Goal: Task Accomplishment & Management: Use online tool/utility

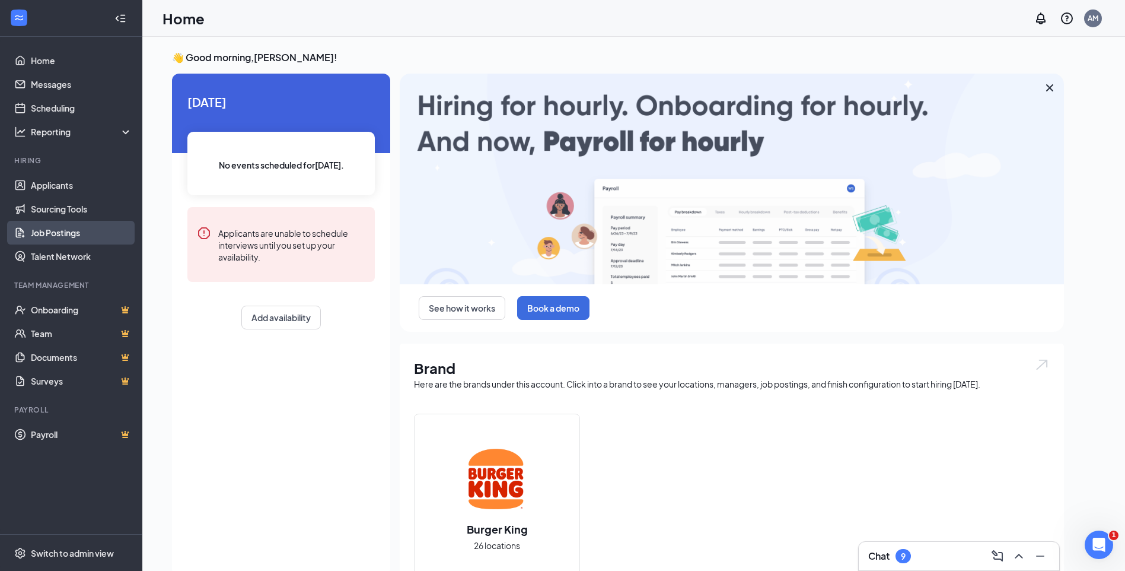
click at [55, 230] on link "Job Postings" at bounding box center [81, 233] width 101 height 24
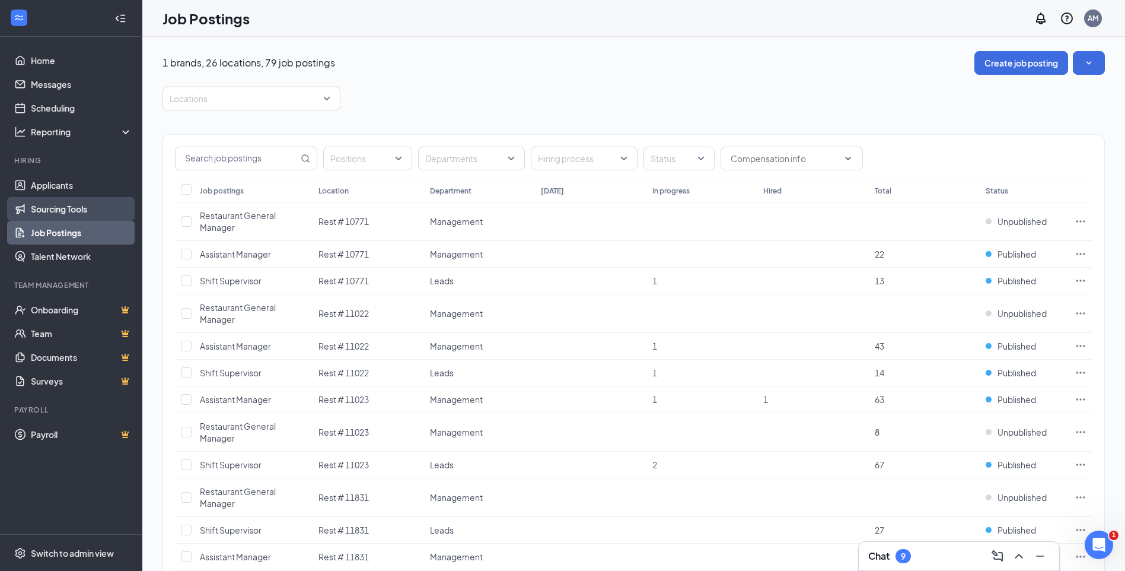
click at [71, 206] on link "Sourcing Tools" at bounding box center [81, 209] width 101 height 24
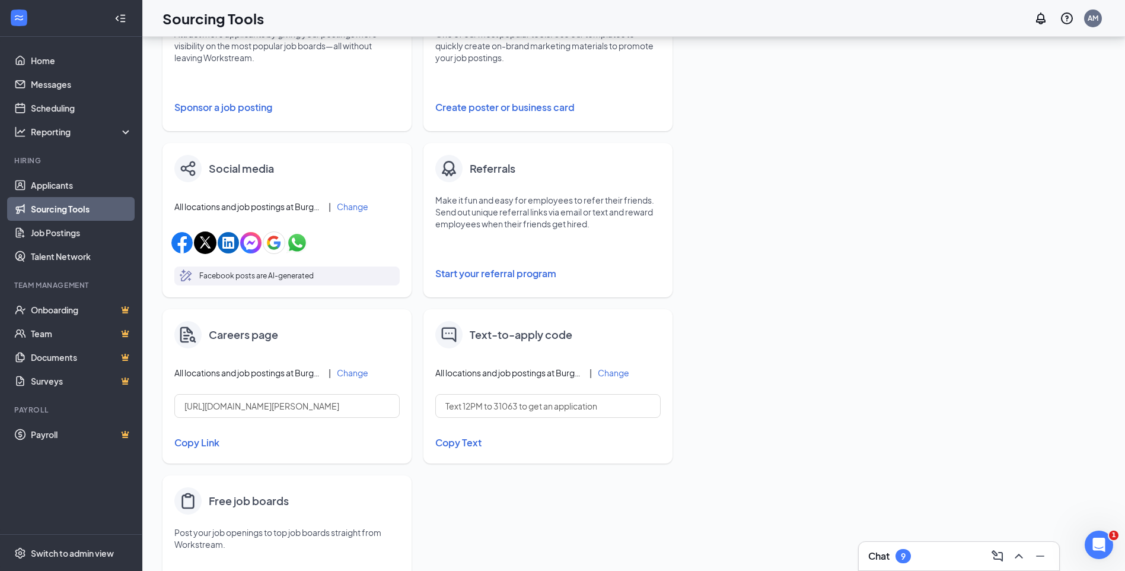
scroll to position [272, 0]
click at [361, 372] on button "Change" at bounding box center [352, 372] width 31 height 8
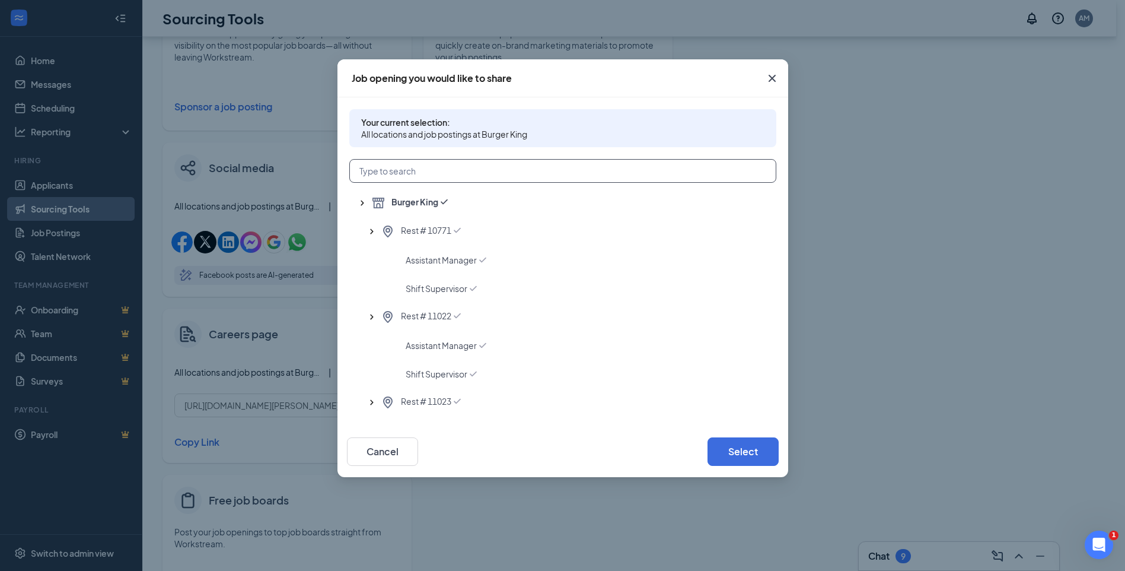
click at [406, 172] on input "text" at bounding box center [562, 171] width 427 height 24
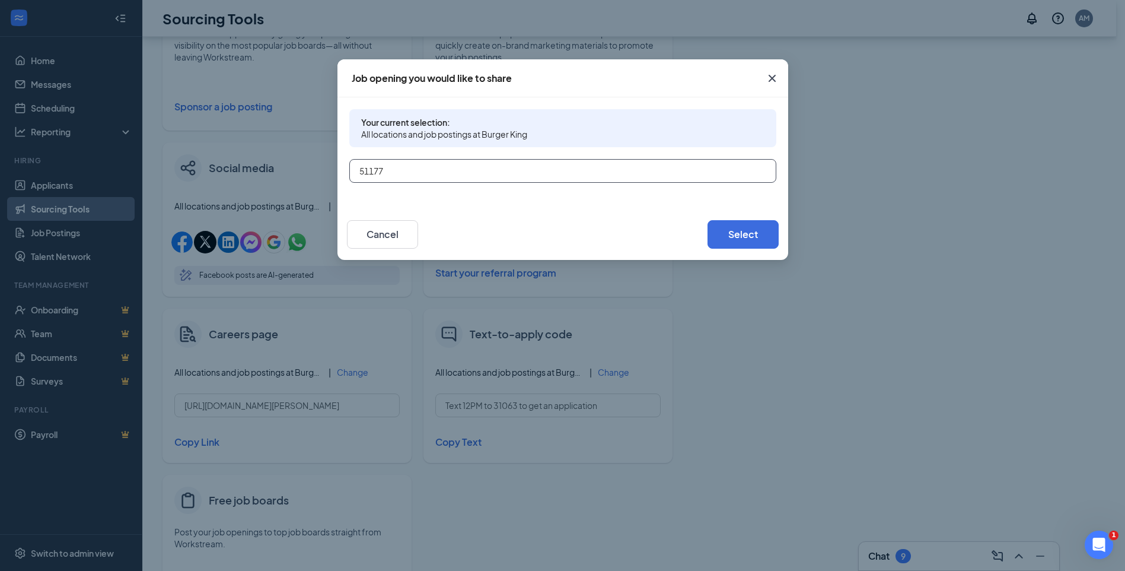
click at [367, 164] on input "51177" at bounding box center [562, 171] width 427 height 24
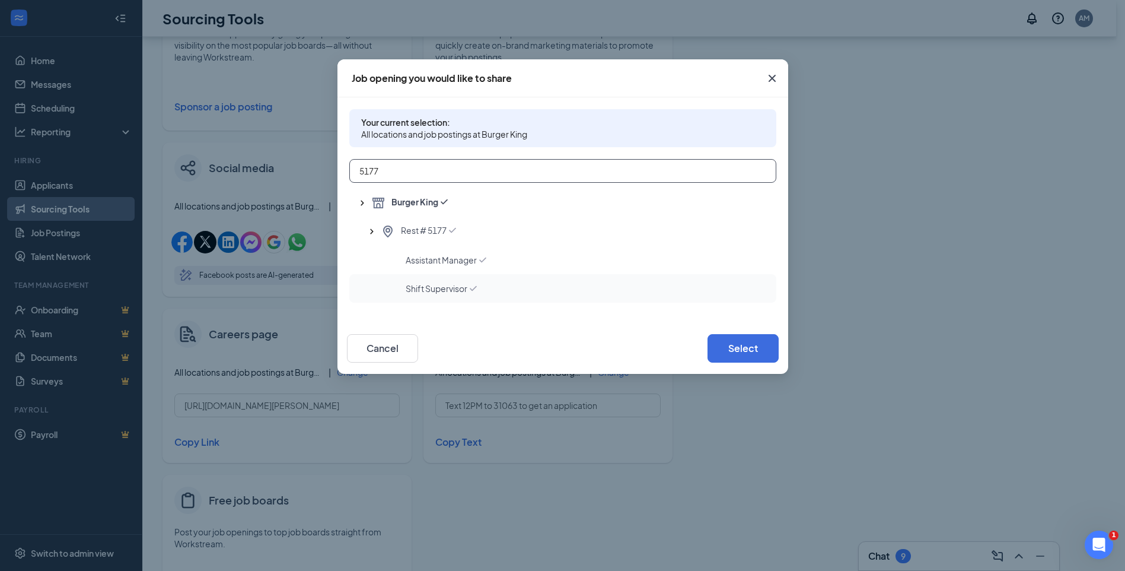
type input "5177"
click at [440, 286] on span "Shift Supervisor" at bounding box center [437, 288] width 62 height 12
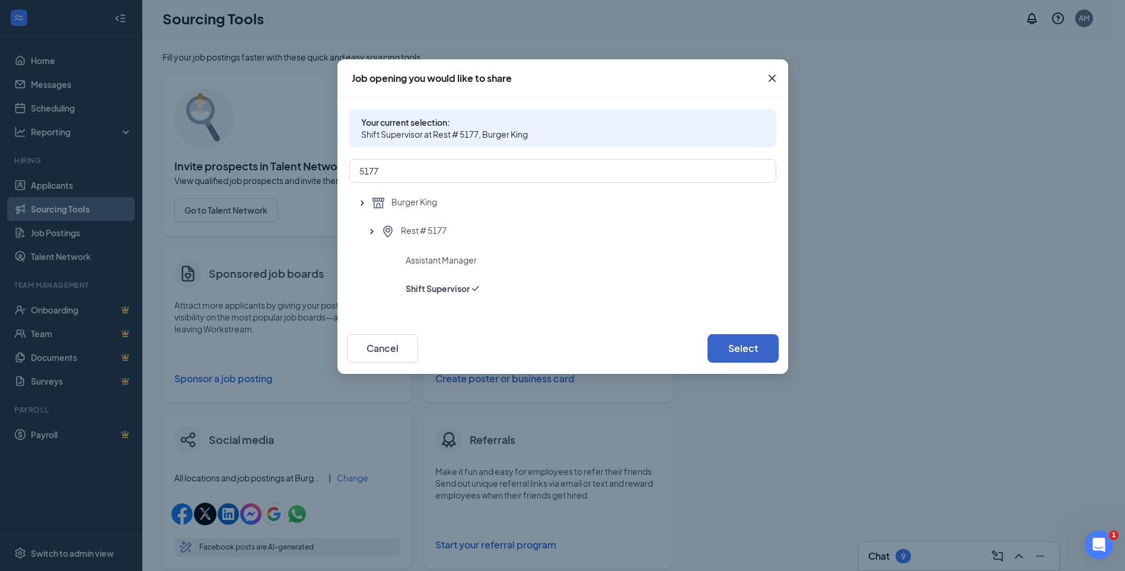
click at [737, 346] on button "Select" at bounding box center [743, 348] width 71 height 28
type input "[URL][DOMAIN_NAME][PERSON_NAME][PERSON_NAME]"
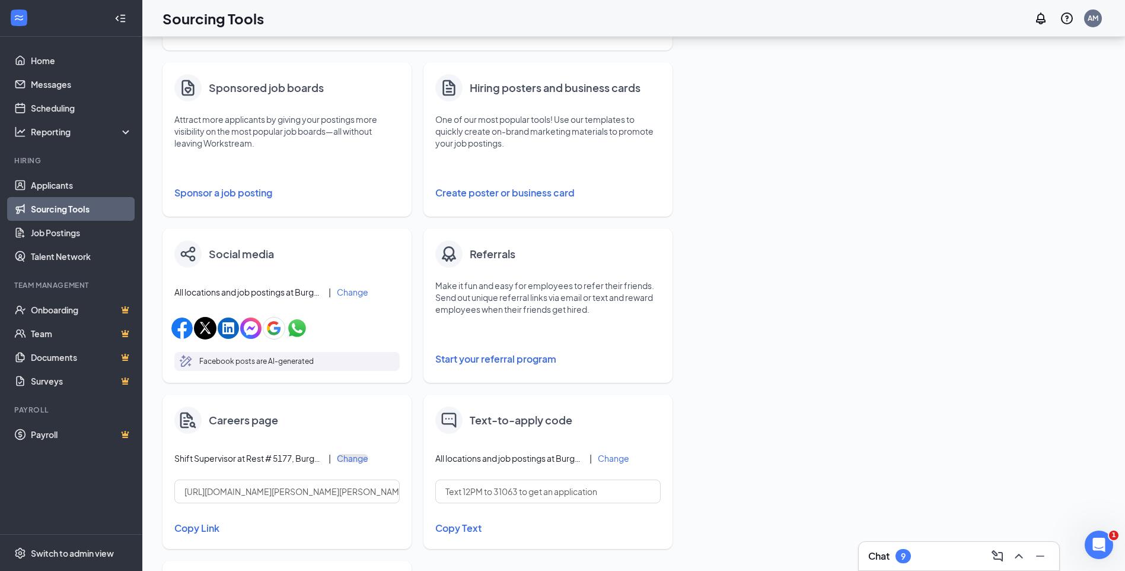
scroll to position [189, 0]
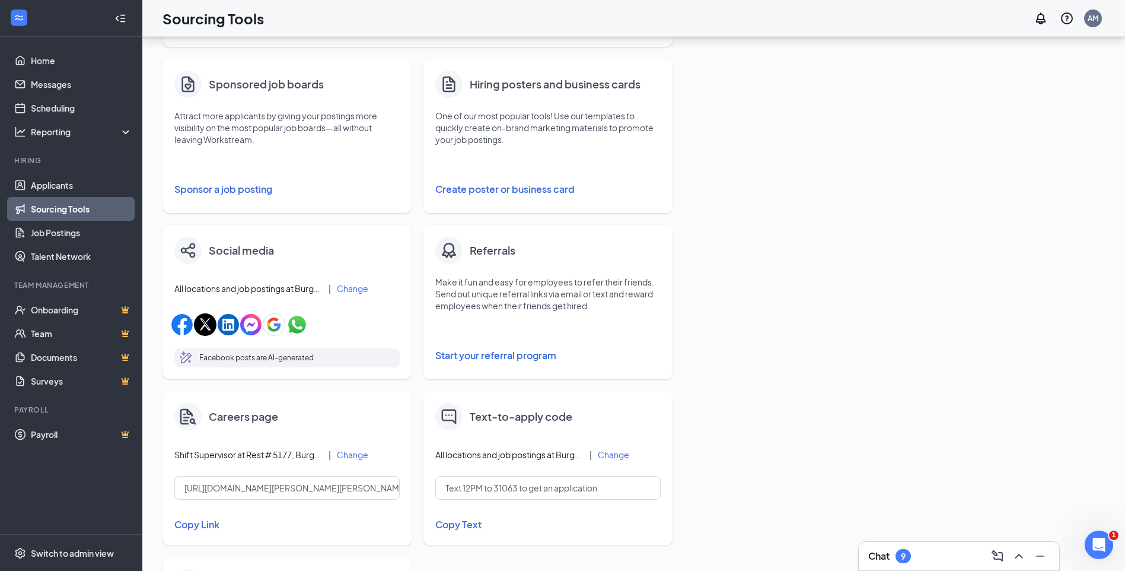
click at [213, 525] on button "Copy Link" at bounding box center [286, 524] width 225 height 20
click at [193, 527] on button "Copy Link" at bounding box center [286, 524] width 225 height 20
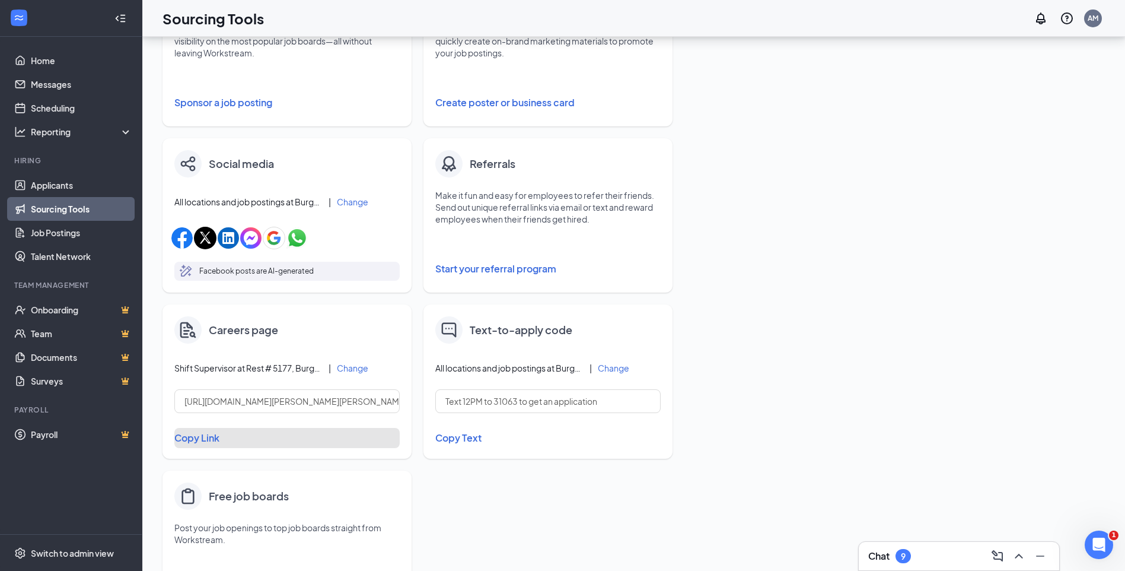
scroll to position [278, 0]
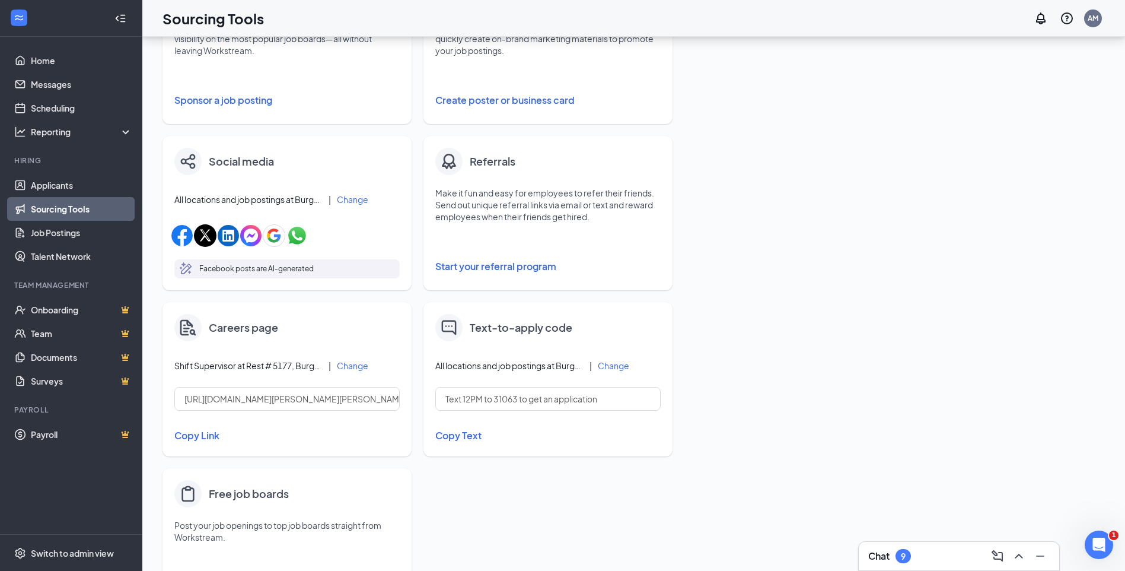
click at [351, 367] on button "Change" at bounding box center [352, 365] width 31 height 8
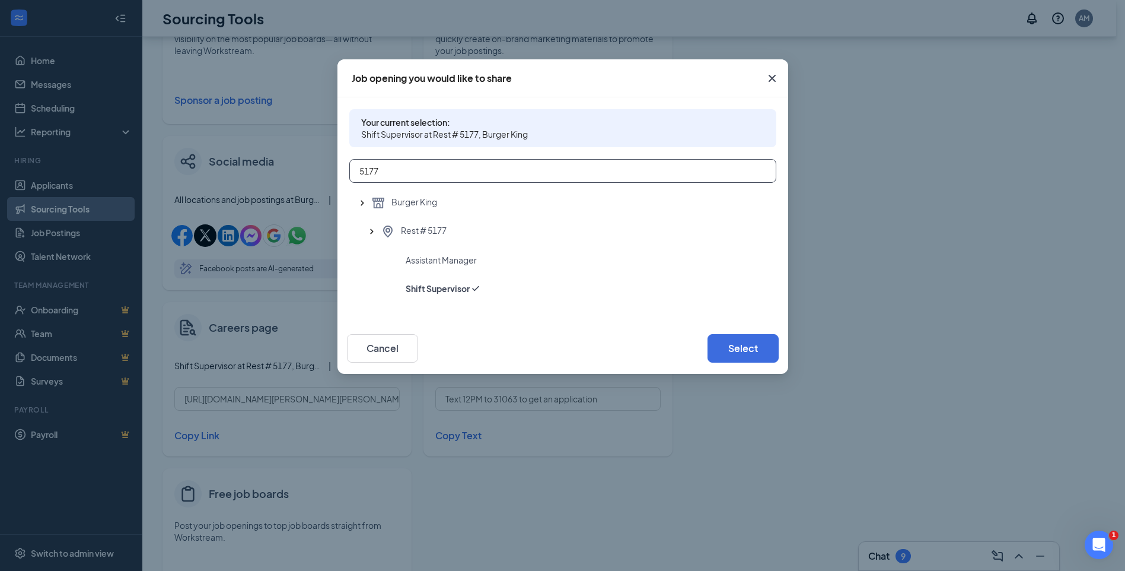
click at [390, 175] on input "5177" at bounding box center [562, 171] width 427 height 24
type input "5"
type input "6810"
click at [417, 291] on span "Shift Supervisor" at bounding box center [437, 288] width 62 height 12
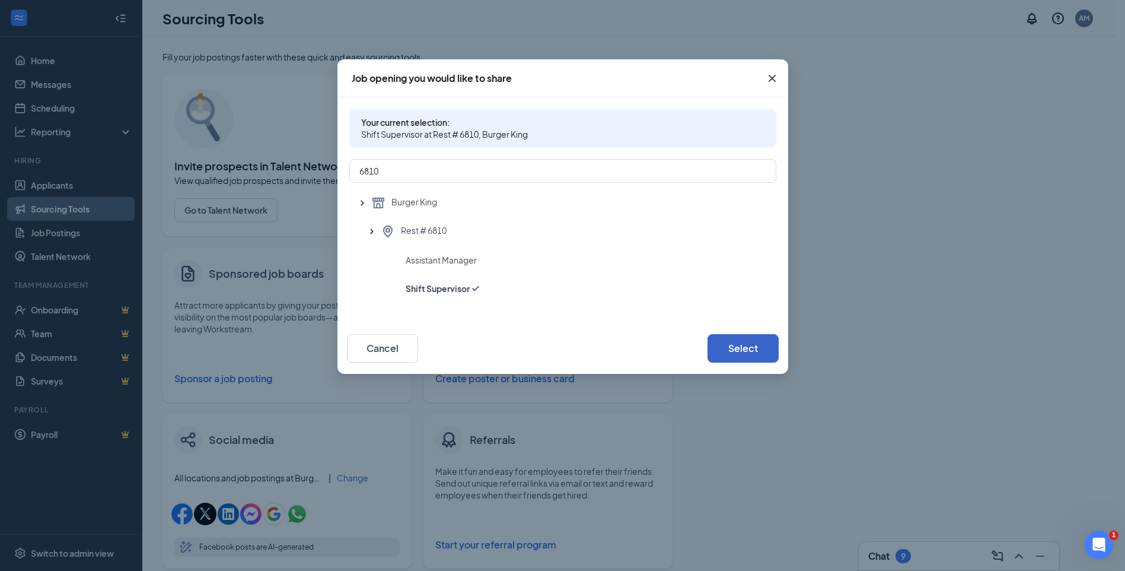
click at [749, 345] on button "Select" at bounding box center [743, 348] width 71 height 28
type input "[URL][DOMAIN_NAME][PERSON_NAME][PERSON_NAME]"
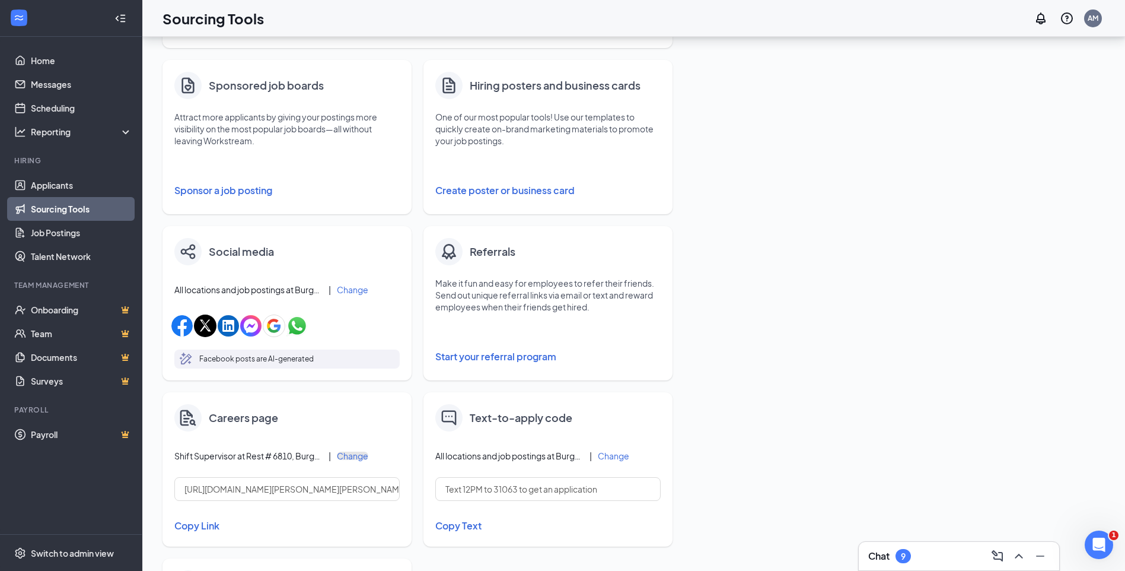
scroll to position [220, 0]
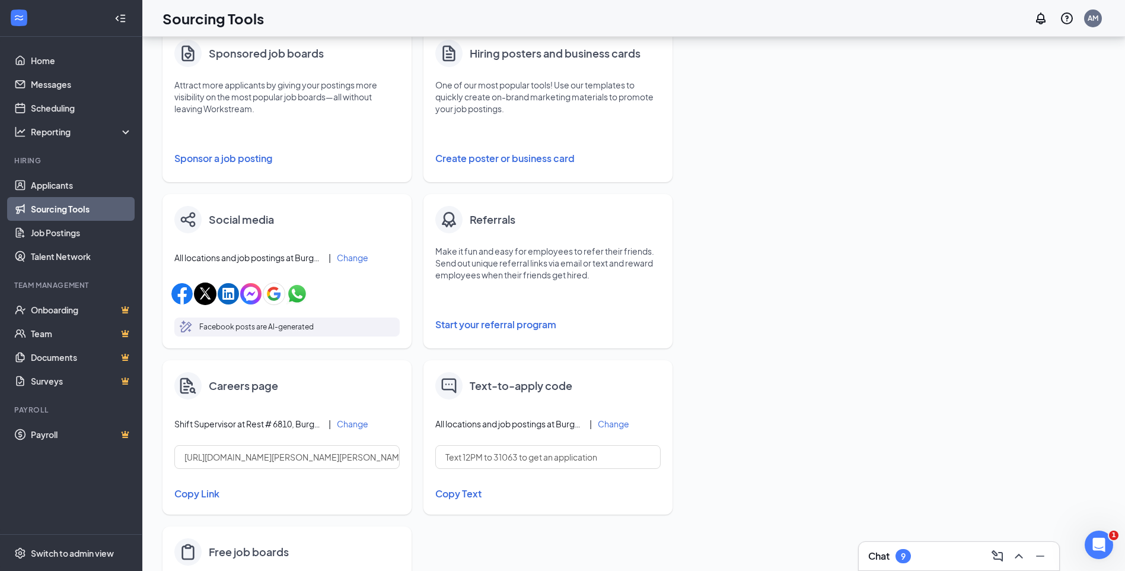
click at [193, 494] on button "Copy Link" at bounding box center [286, 493] width 225 height 20
click at [353, 424] on button "Change" at bounding box center [352, 423] width 31 height 8
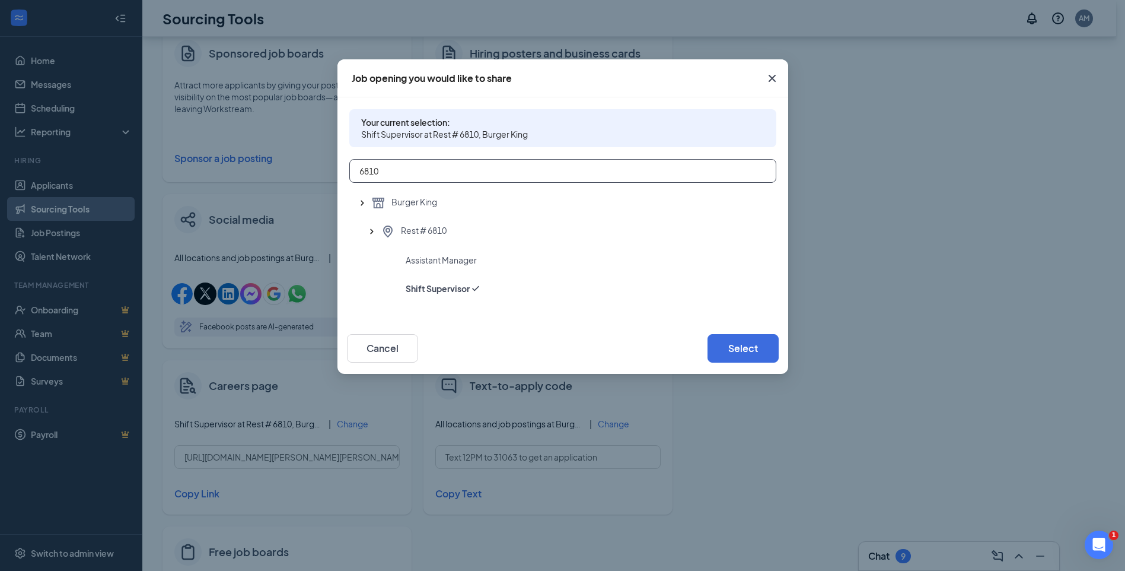
drag, startPoint x: 390, startPoint y: 173, endPoint x: 351, endPoint y: 172, distance: 39.8
click at [351, 172] on input "6810" at bounding box center [562, 171] width 427 height 24
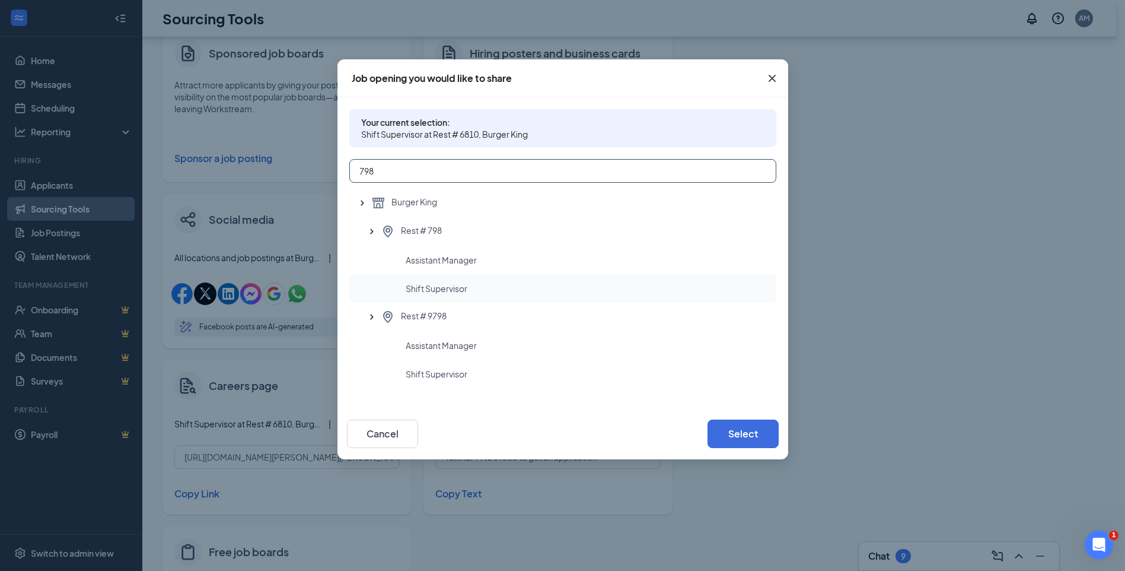
type input "798"
click at [453, 287] on span "Shift Supervisor" at bounding box center [437, 288] width 62 height 12
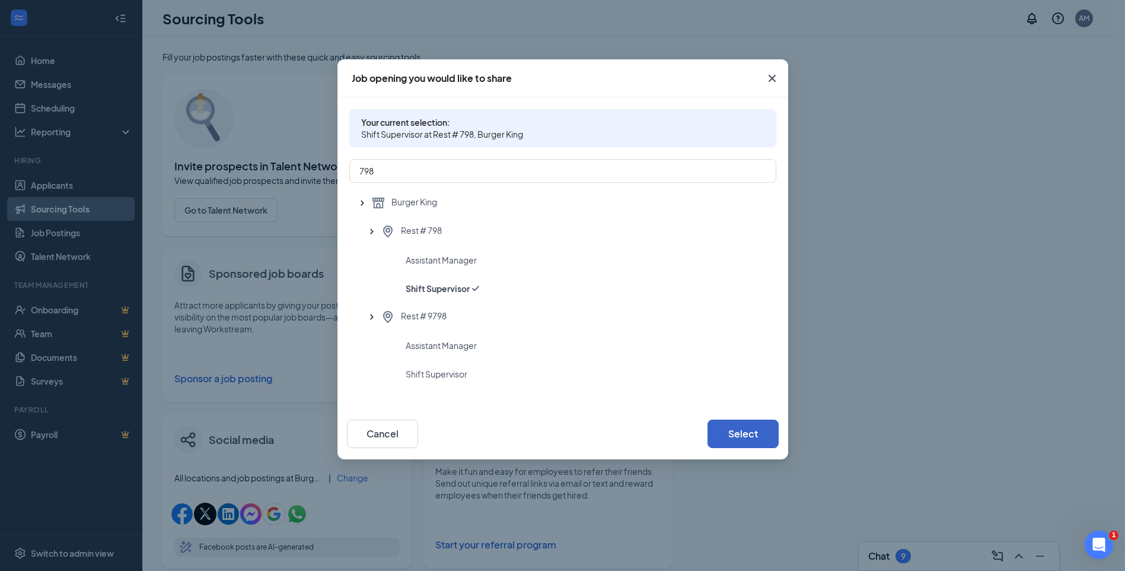
click at [733, 431] on button "Select" at bounding box center [743, 433] width 71 height 28
type input "[URL][DOMAIN_NAME][PERSON_NAME]"
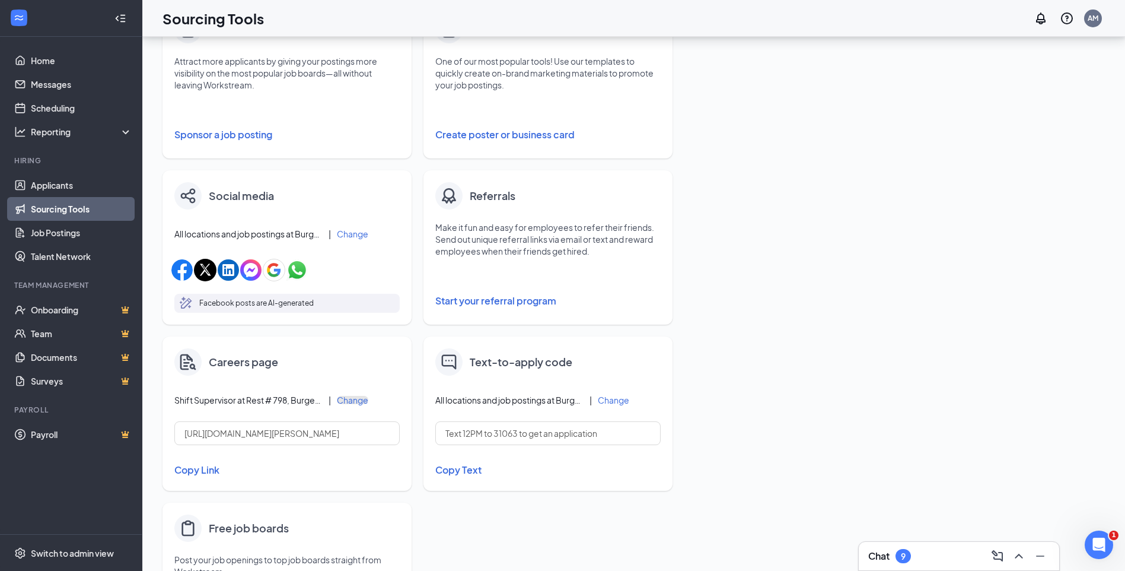
scroll to position [266, 0]
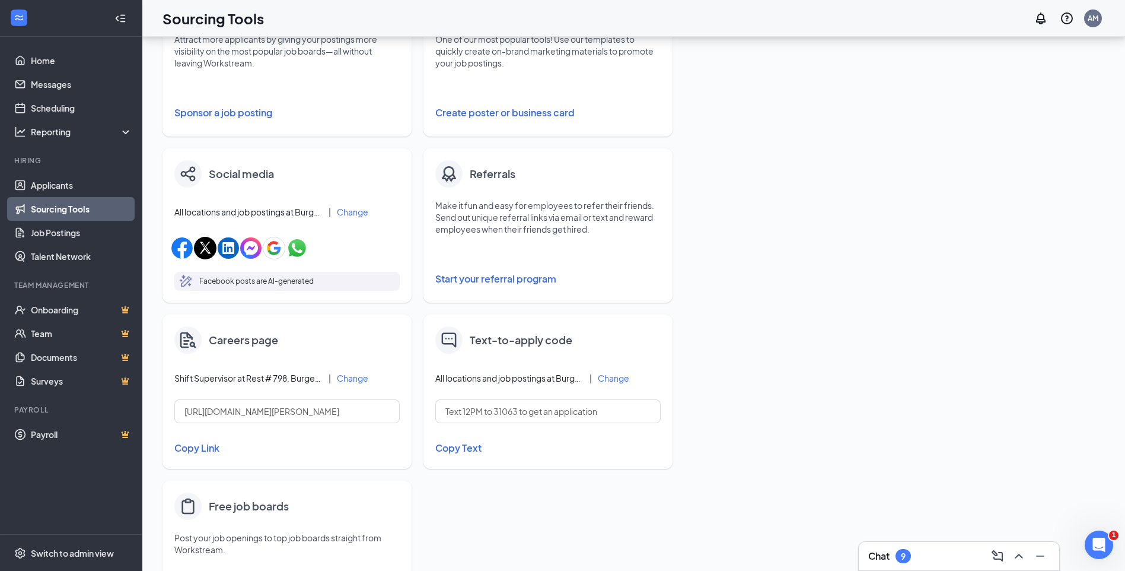
click at [205, 448] on button "Copy Link" at bounding box center [286, 448] width 225 height 20
click at [44, 186] on link "Applicants" at bounding box center [81, 185] width 101 height 24
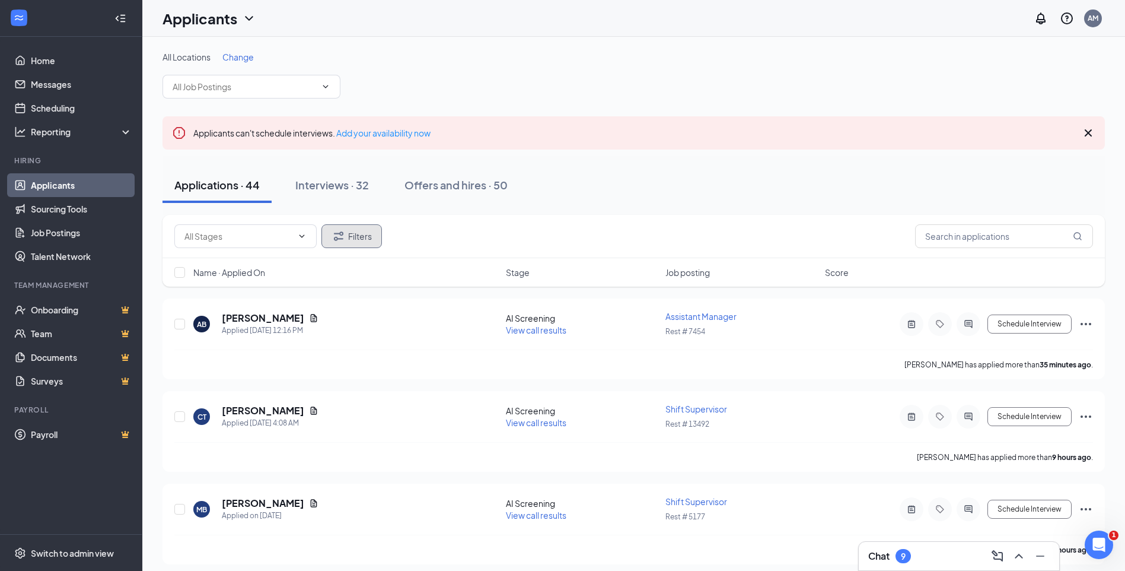
click at [351, 233] on button "Filters" at bounding box center [352, 236] width 61 height 24
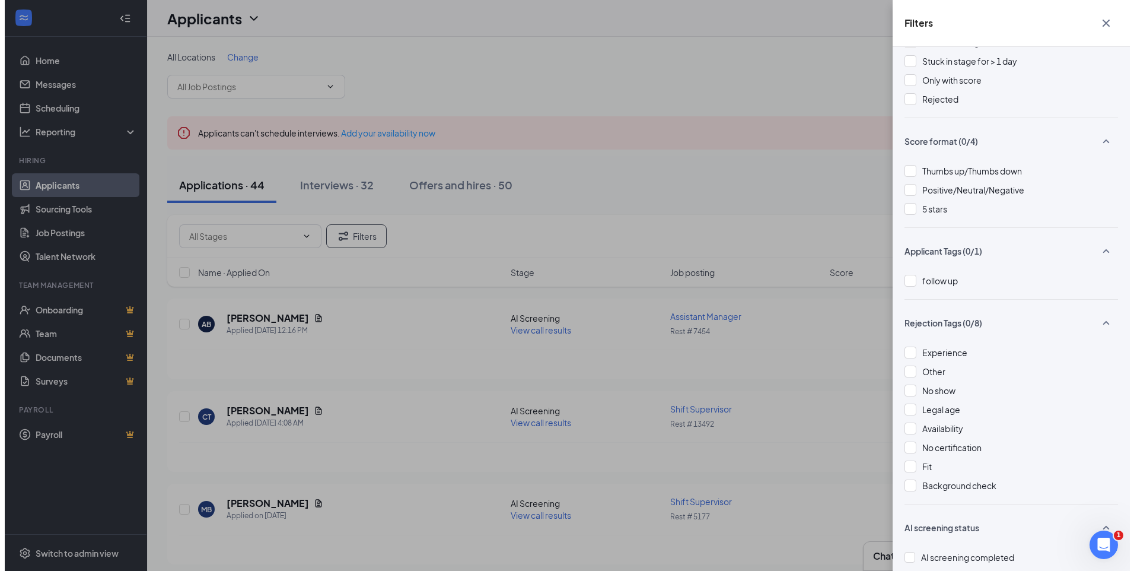
scroll to position [99, 0]
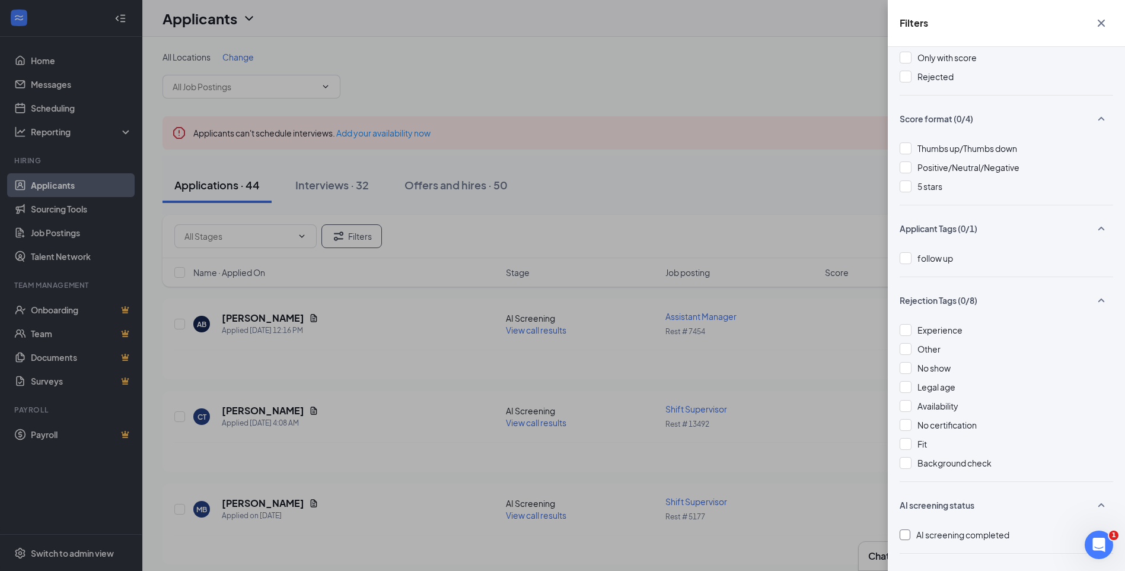
click at [906, 536] on div at bounding box center [905, 534] width 11 height 11
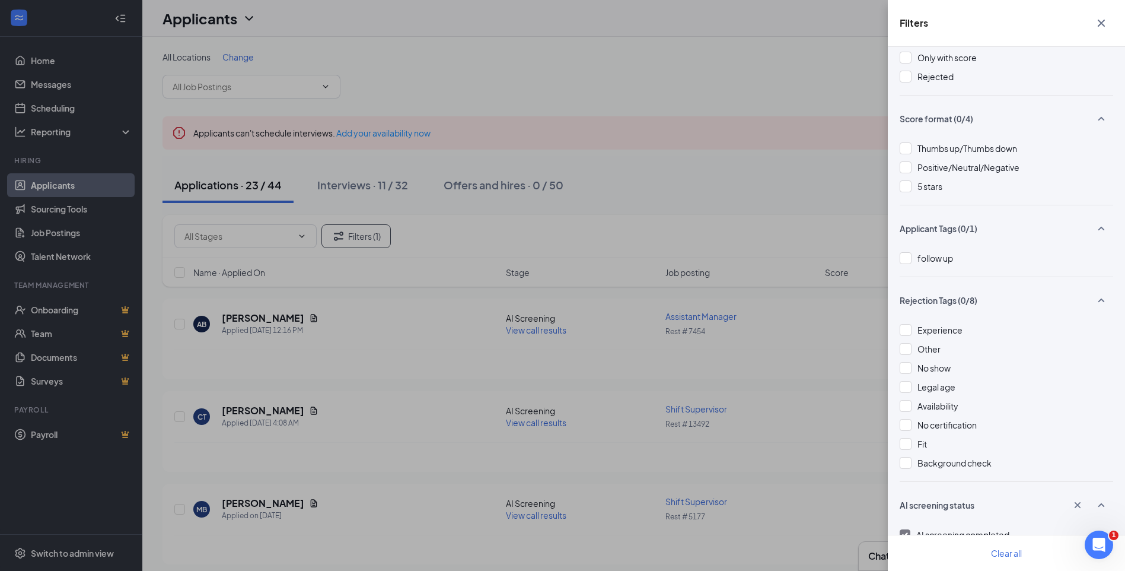
click at [44, 106] on div "Filters Applicant Status (0/5) Unread message Hasn't messaged back Stuck in sta…" at bounding box center [562, 285] width 1125 height 571
click at [37, 109] on div "Filters Applicant Status (0/5) Unread message Hasn't messaged back Stuck in sta…" at bounding box center [562, 285] width 1125 height 571
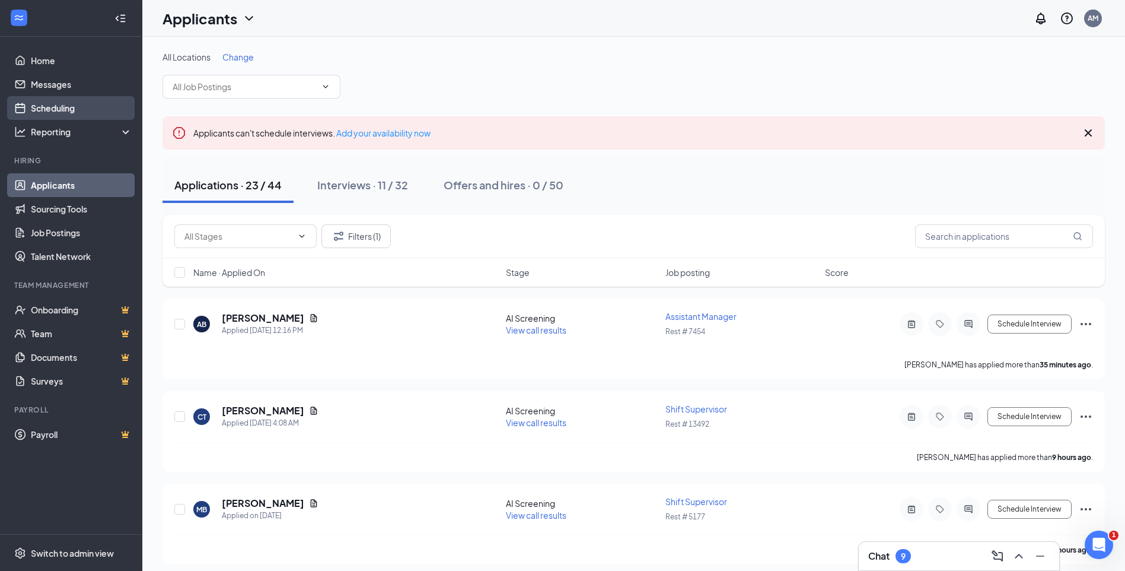
click at [74, 110] on link "Scheduling" at bounding box center [81, 108] width 101 height 24
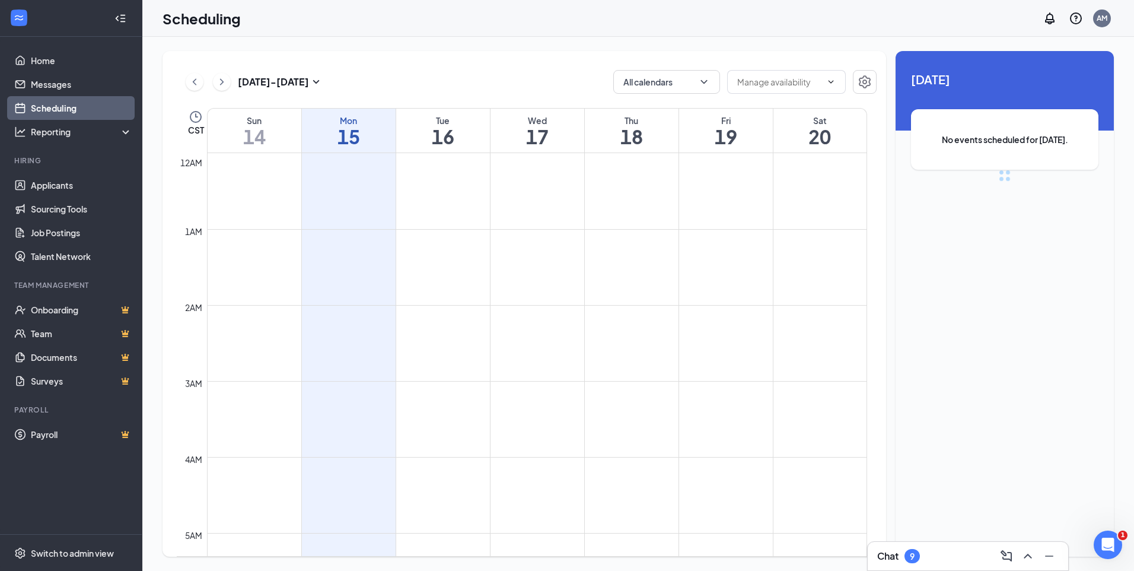
scroll to position [583, 0]
